Goal: Transaction & Acquisition: Download file/media

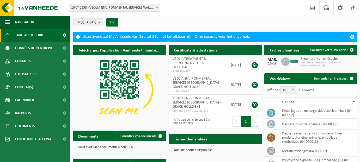
click at [157, 7] on b at bounding box center [157, 7] width 2 height 1
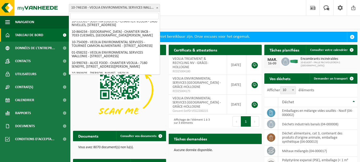
scroll to position [329, 0]
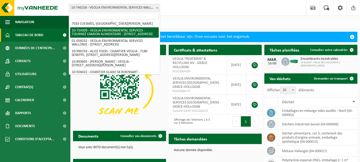
select select "95907"
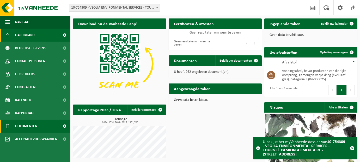
click at [31, 126] on span "Documenten" at bounding box center [26, 126] width 22 height 13
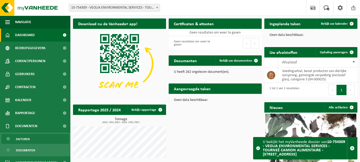
click at [28, 142] on span "Facturen" at bounding box center [23, 140] width 14 height 10
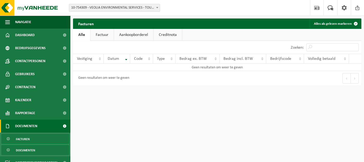
click at [26, 150] on span "Documenten" at bounding box center [25, 151] width 19 height 10
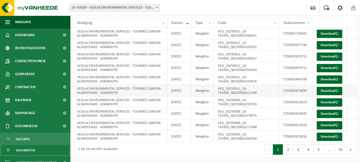
scroll to position [79, 0]
click at [288, 149] on button "2" at bounding box center [288, 150] width 10 height 10
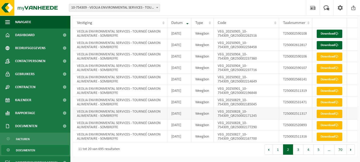
scroll to position [69, 0]
click at [327, 76] on link "Download" at bounding box center [330, 80] width 26 height 8
click at [335, 64] on link "Download" at bounding box center [330, 68] width 26 height 8
